Goal: Task Accomplishment & Management: Manage account settings

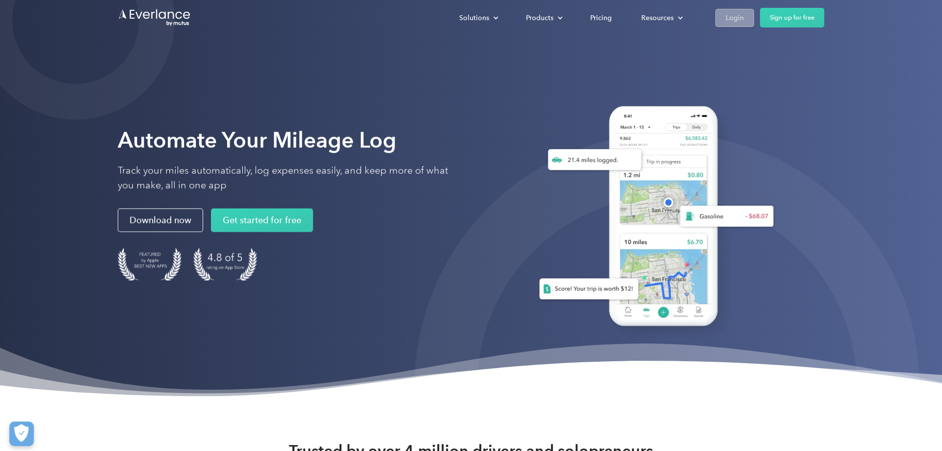
click at [721, 12] on link "Login" at bounding box center [734, 18] width 39 height 18
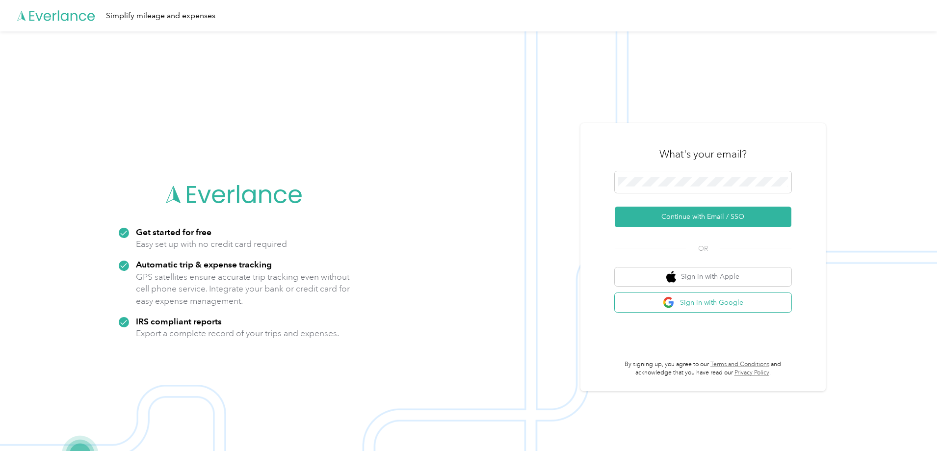
click at [696, 296] on button "Sign in with Google" at bounding box center [703, 302] width 177 height 19
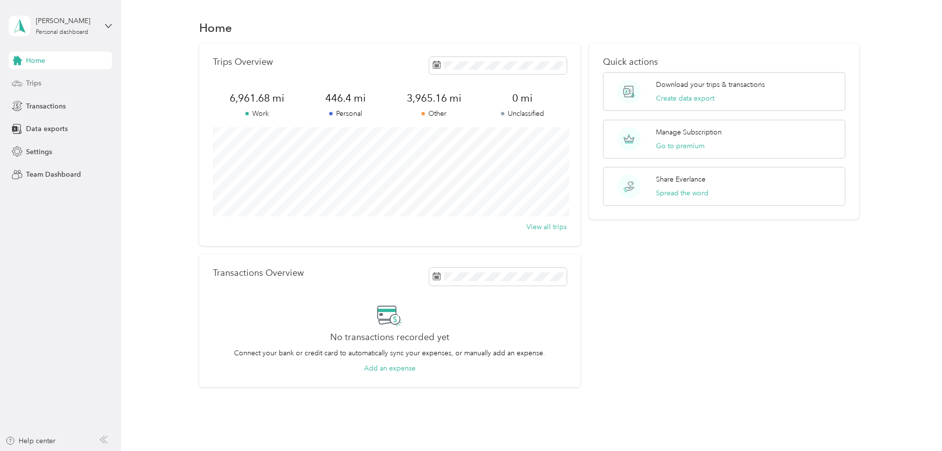
click at [40, 81] on span "Trips" at bounding box center [33, 83] width 15 height 10
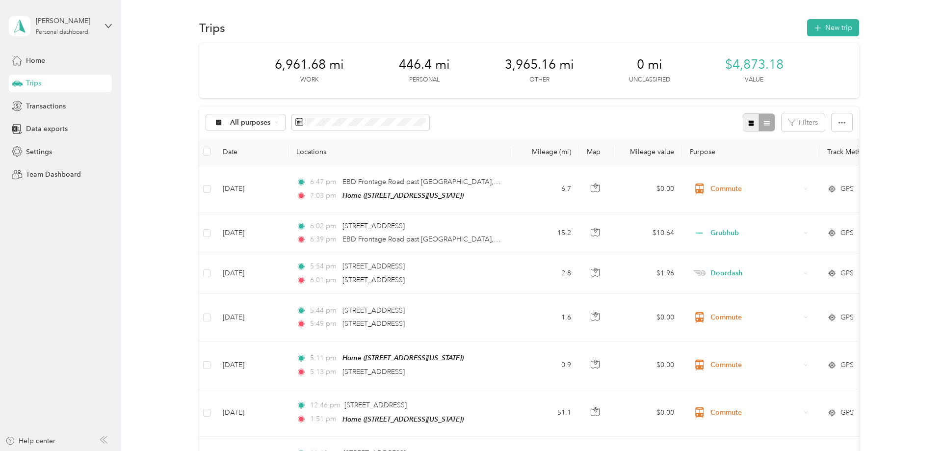
click at [754, 120] on icon "button" at bounding box center [750, 123] width 7 height 7
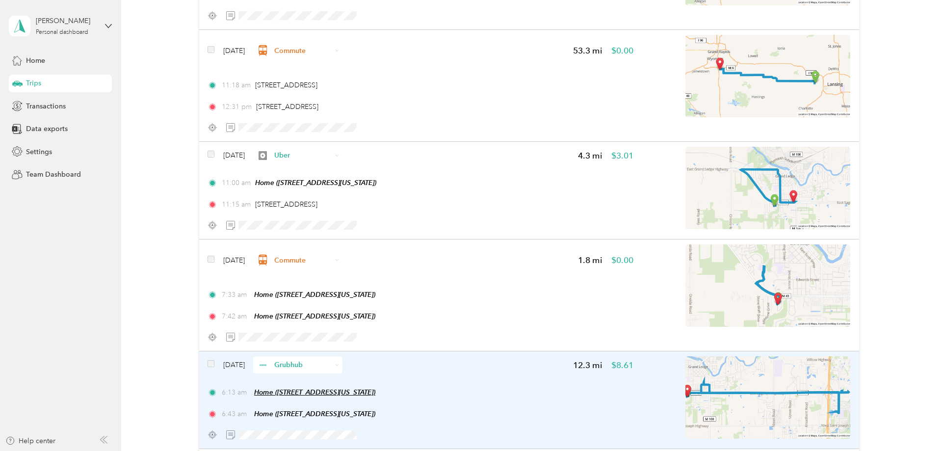
scroll to position [750, 0]
